Goal: Find specific page/section: Find specific page/section

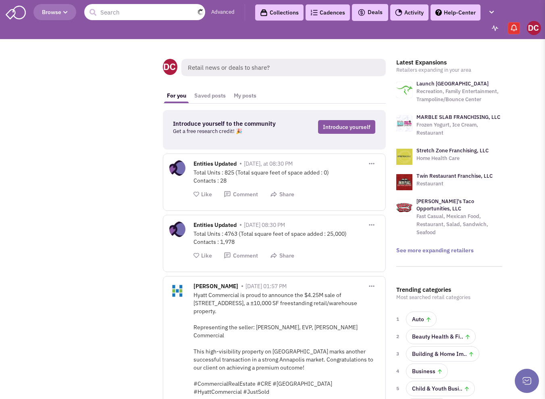
click at [135, 19] on input "text" at bounding box center [144, 12] width 121 height 16
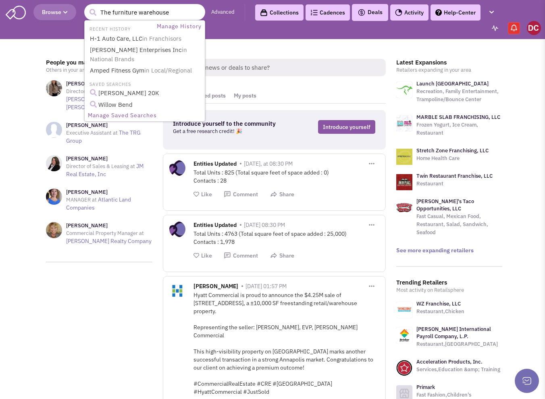
type input "The furniture warehouse"
click at [87, 6] on button "submit" at bounding box center [93, 12] width 12 height 12
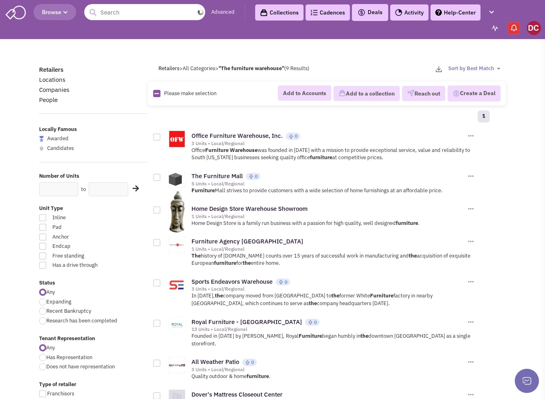
click at [124, 10] on input "text" at bounding box center [144, 12] width 121 height 16
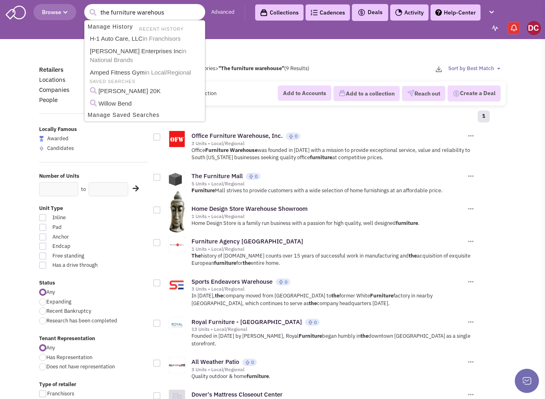
type input "the furniture warehouse"
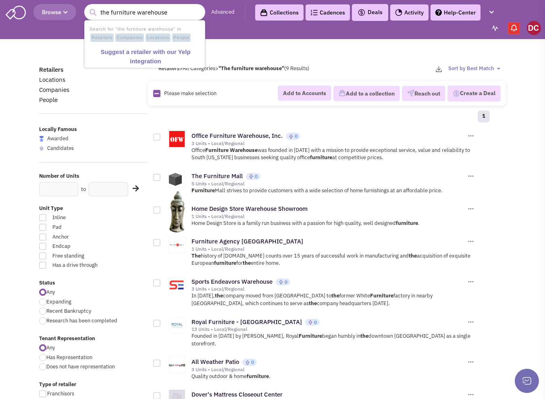
drag, startPoint x: 53, startPoint y: 16, endPoint x: 2, endPoint y: 20, distance: 51.3
click at [2, 20] on header "Browse 1 result is available, use up and down arrow keys to navigate. the furni…" at bounding box center [272, 19] width 545 height 39
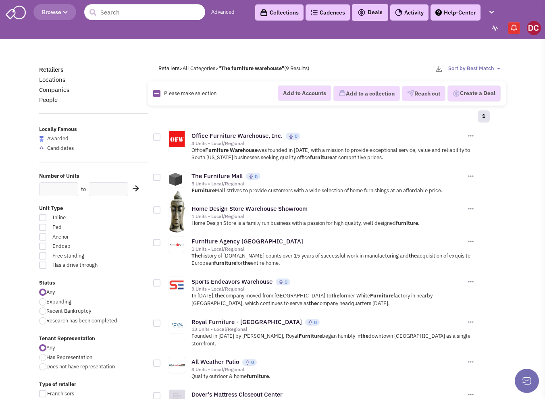
click at [537, 281] on body "Browse 5 results are available, use up and down arrow keys to navigate. Advance…" at bounding box center [272, 367] width 545 height 735
